Goal: Information Seeking & Learning: Learn about a topic

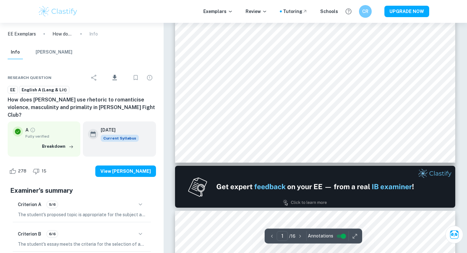
scroll to position [230, 0]
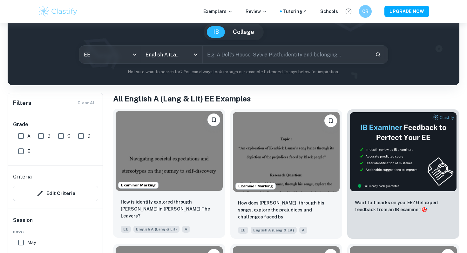
scroll to position [46, 0]
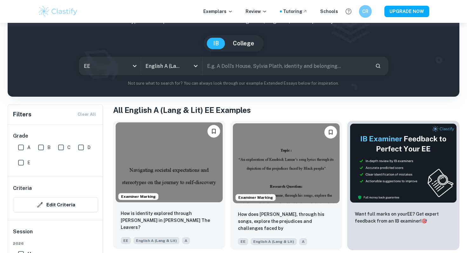
click at [169, 150] on img at bounding box center [169, 163] width 107 height 80
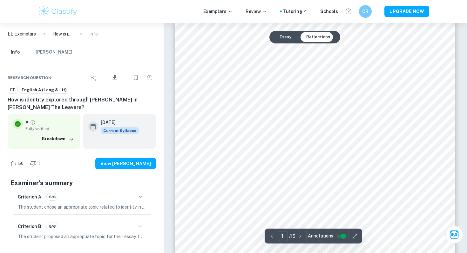
scroll to position [86, 0]
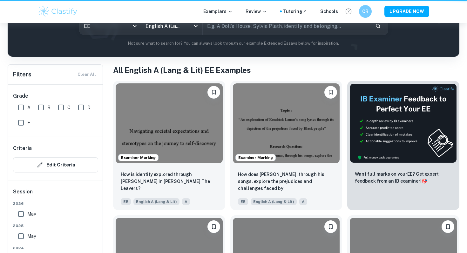
scroll to position [46, 0]
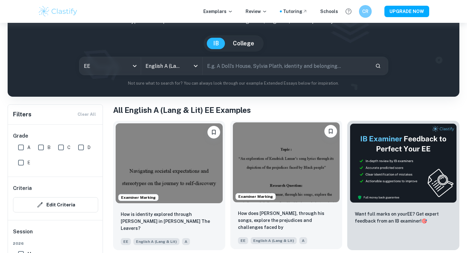
click at [292, 164] on img at bounding box center [286, 163] width 107 height 80
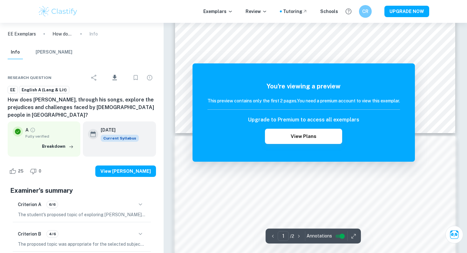
scroll to position [256, 0]
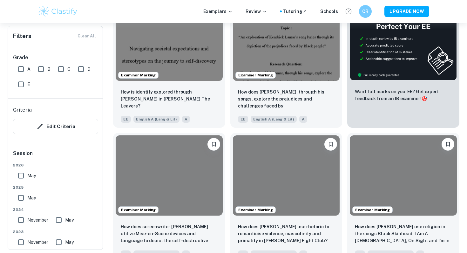
scroll to position [218, 0]
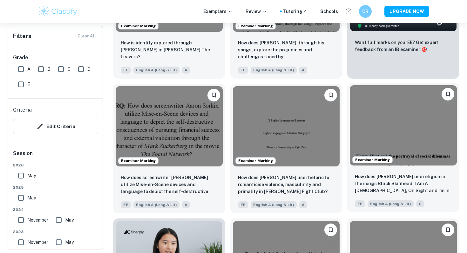
click at [386, 112] on img at bounding box center [402, 125] width 107 height 80
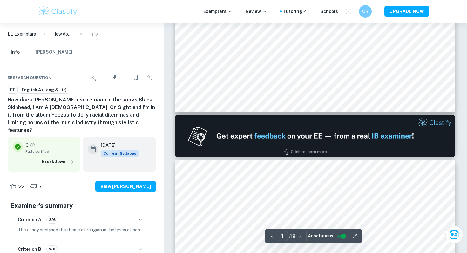
scroll to position [312, 0]
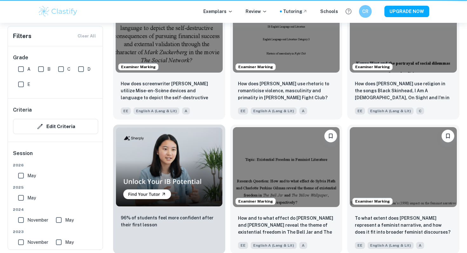
scroll to position [218, 0]
